Goal: Task Accomplishment & Management: Use online tool/utility

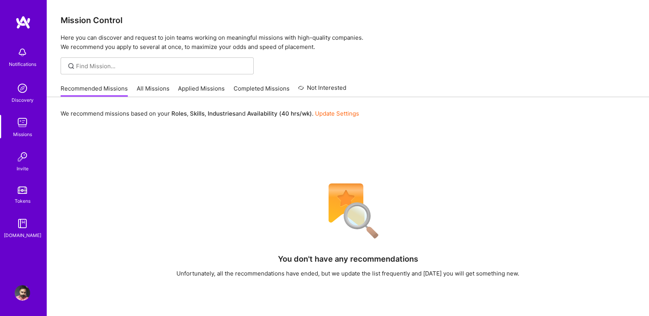
drag, startPoint x: 239, startPoint y: 24, endPoint x: 194, endPoint y: 36, distance: 46.2
click at [239, 24] on h3 "Mission Control" at bounding box center [348, 20] width 574 height 10
click at [154, 86] on link "All Missions" at bounding box center [153, 91] width 33 height 13
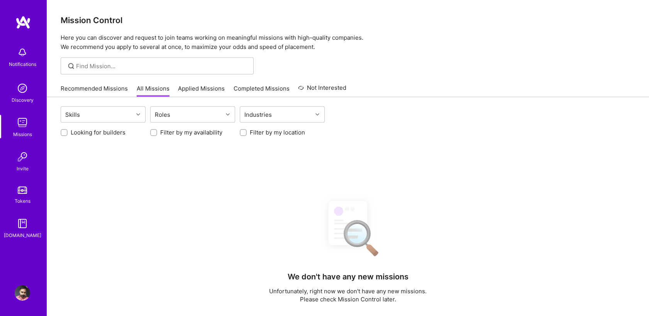
click at [96, 89] on link "Recommended Missions" at bounding box center [94, 91] width 67 height 13
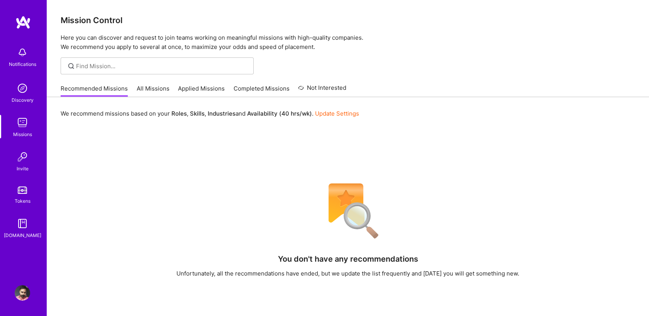
click at [96, 89] on link "Recommended Missions" at bounding box center [94, 91] width 67 height 13
click at [197, 17] on h3 "Mission Control" at bounding box center [348, 20] width 574 height 10
click at [195, 19] on h3 "Mission Control" at bounding box center [348, 20] width 574 height 10
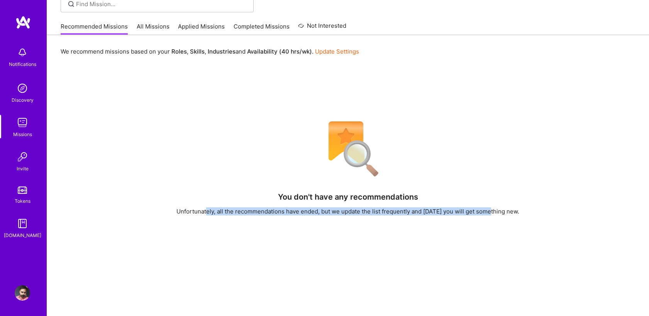
scroll to position [113, 0]
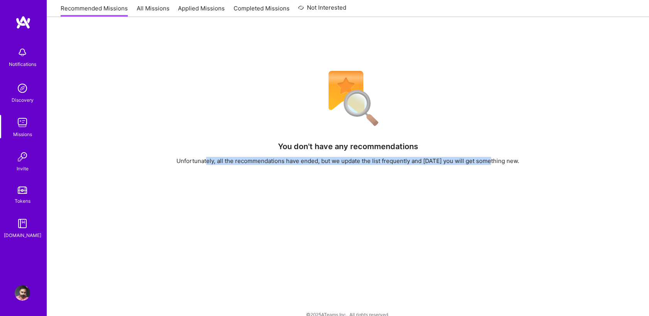
drag, startPoint x: 235, startPoint y: 242, endPoint x: 539, endPoint y: 308, distance: 311.0
click at [539, 308] on div "You don't have any recommendations Unfortunately, all the recommendations have …" at bounding box center [348, 192] width 574 height 253
drag, startPoint x: 539, startPoint y: 308, endPoint x: 503, endPoint y: 187, distance: 126.7
click at [504, 187] on div "You don't have any recommendations Unfortunately, all the recommendations have …" at bounding box center [348, 192] width 574 height 253
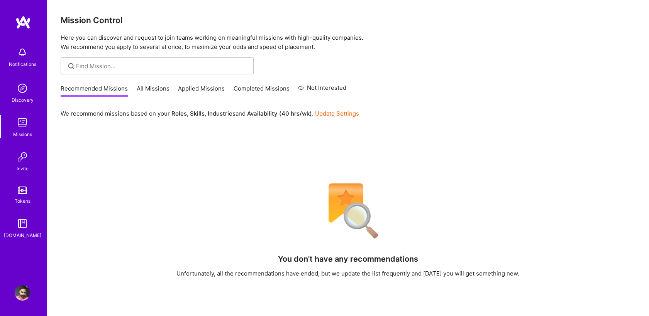
click at [452, 159] on div "We recommend missions based on your Roles , Skills , Industries and Availabilit…" at bounding box center [348, 269] width 602 height 344
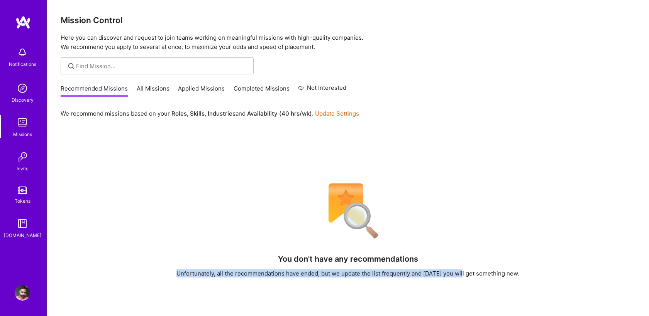
drag, startPoint x: 156, startPoint y: 153, endPoint x: 464, endPoint y: 262, distance: 326.5
click at [464, 262] on div "We recommend missions based on your Roles , Skills , Industries and Availabilit…" at bounding box center [348, 269] width 602 height 344
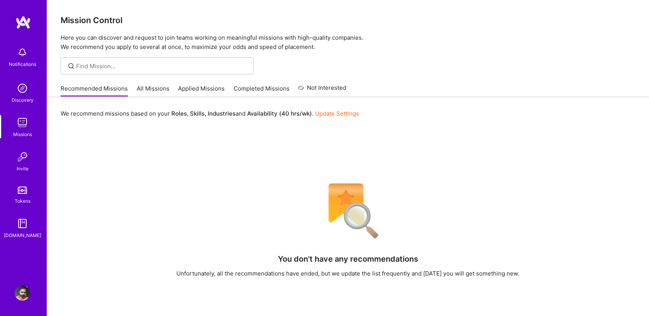
drag, startPoint x: 464, startPoint y: 262, endPoint x: 399, endPoint y: 261, distance: 64.5
click at [399, 261] on h4 "You don't have any recommendations" at bounding box center [348, 259] width 140 height 9
drag, startPoint x: 399, startPoint y: 261, endPoint x: 535, endPoint y: 281, distance: 137.3
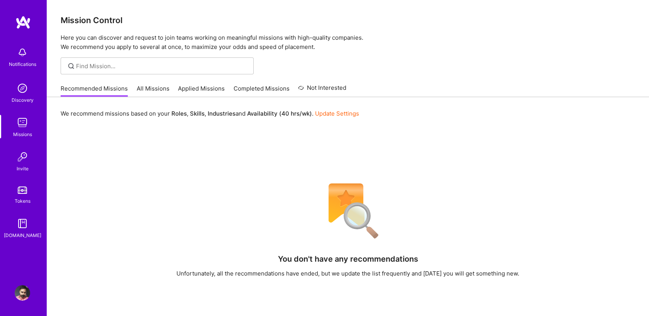
click at [535, 281] on div "You don't have any recommendations Unfortunately, all the recommendations have …" at bounding box center [348, 305] width 574 height 253
click at [513, 277] on div "Unfortunately, all the recommendations have ended, but we update the list frequ…" at bounding box center [347, 274] width 343 height 8
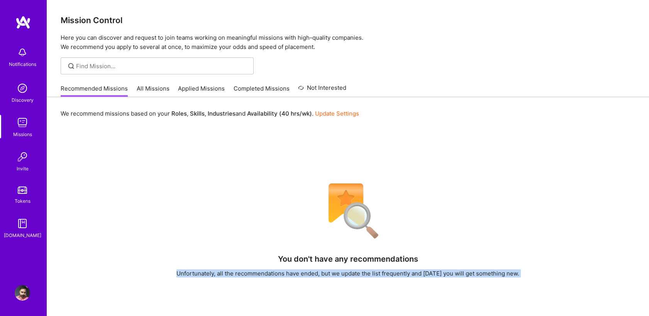
click at [513, 277] on div "Unfortunately, all the recommendations have ended, but we update the list frequ…" at bounding box center [347, 274] width 343 height 8
drag, startPoint x: 513, startPoint y: 277, endPoint x: 570, endPoint y: 283, distance: 56.7
click at [570, 283] on div "You don't have any recommendations Unfortunately, all the recommendations have …" at bounding box center [348, 305] width 574 height 253
click at [471, 295] on div "You don't have any recommendations Unfortunately, all the recommendations have …" at bounding box center [348, 305] width 574 height 253
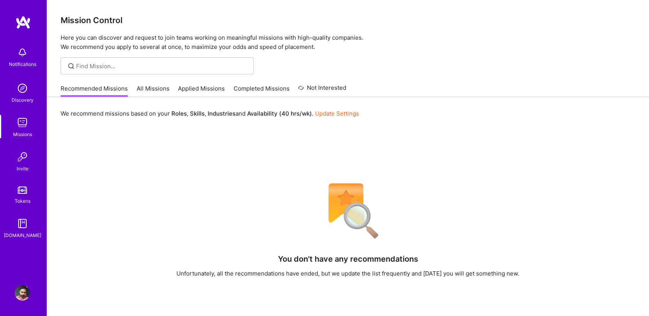
click at [433, 273] on div "Unfortunately, all the recommendations have ended, but we update the list frequ…" at bounding box center [347, 274] width 343 height 8
click at [384, 262] on h4 "You don't have any recommendations" at bounding box center [348, 259] width 140 height 9
click at [271, 272] on div "Unfortunately, all the recommendations have ended, but we update the list frequ…" at bounding box center [347, 274] width 343 height 8
